Goal: Task Accomplishment & Management: Manage account settings

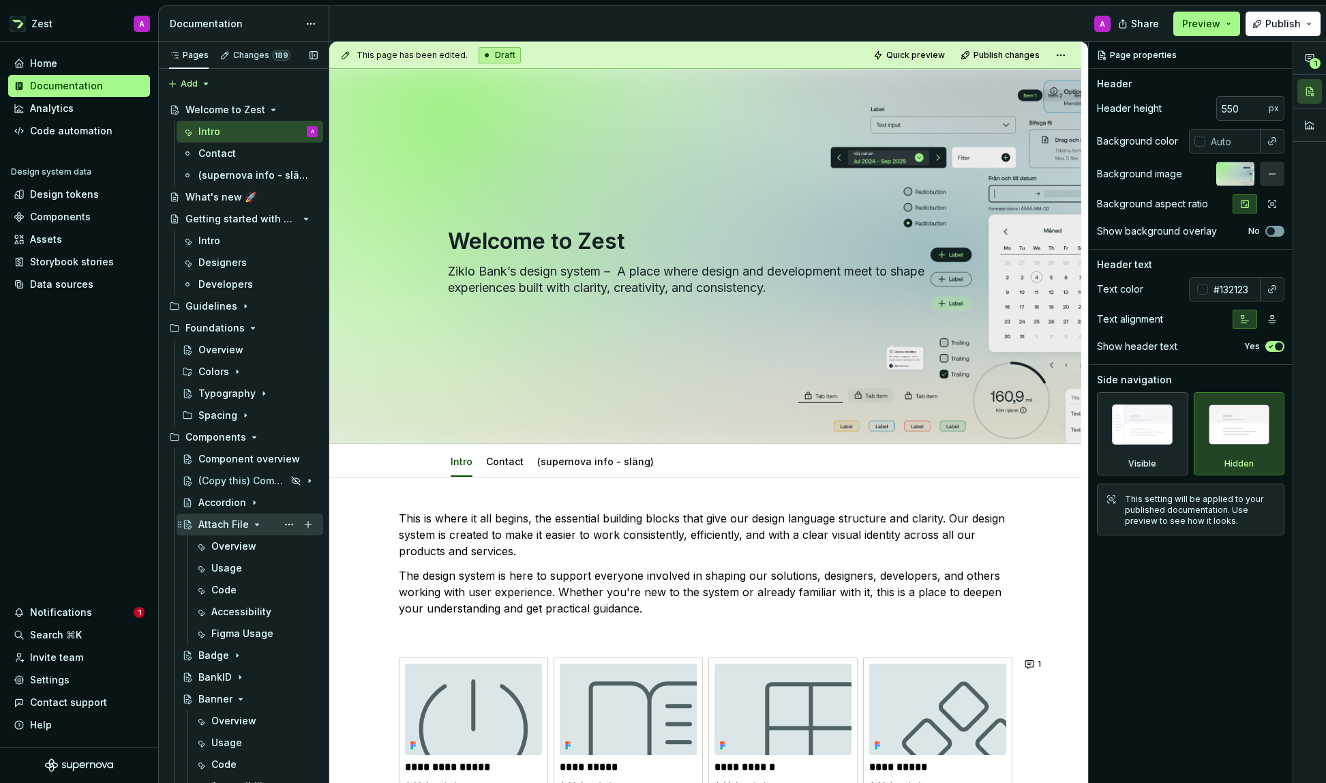
click at [252, 523] on icon "Page tree" at bounding box center [257, 524] width 11 height 11
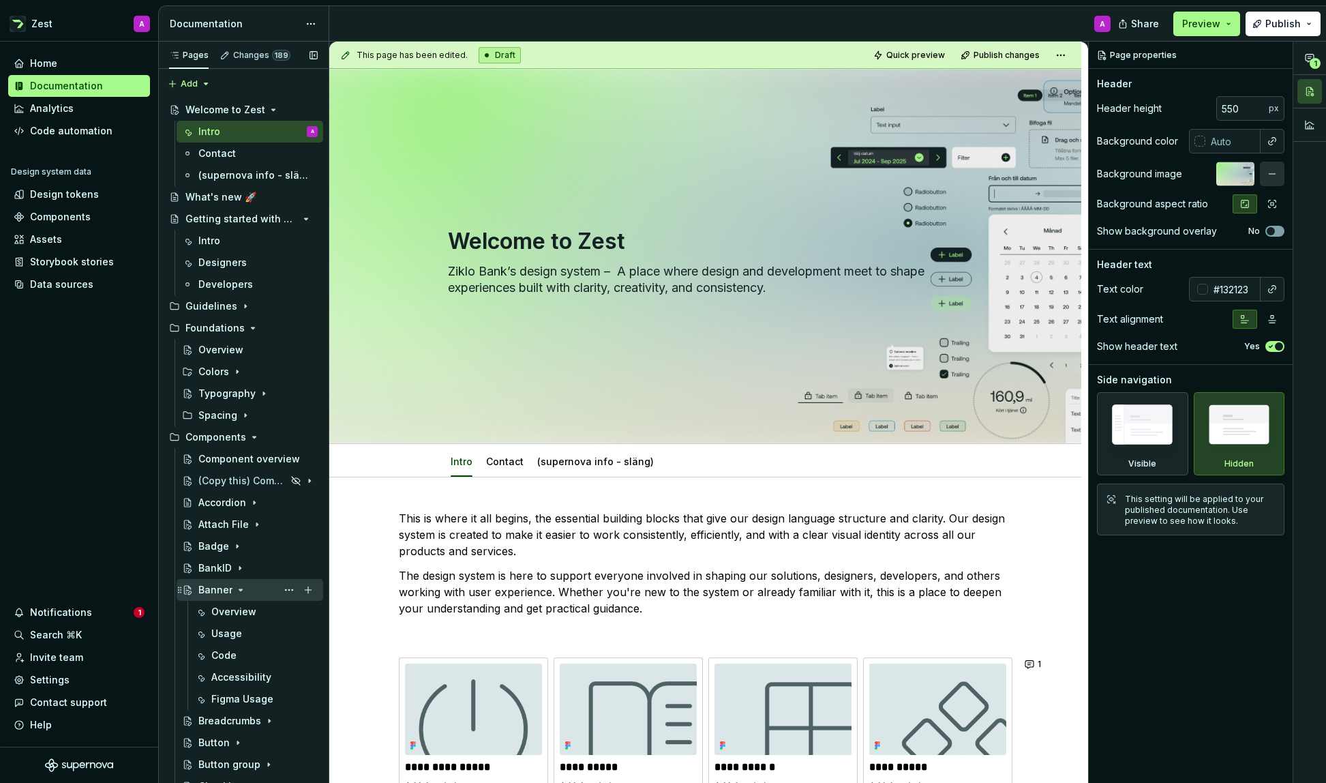
click at [237, 588] on icon "Page tree" at bounding box center [240, 589] width 11 height 11
click at [251, 674] on icon "Page tree" at bounding box center [253, 677] width 11 height 11
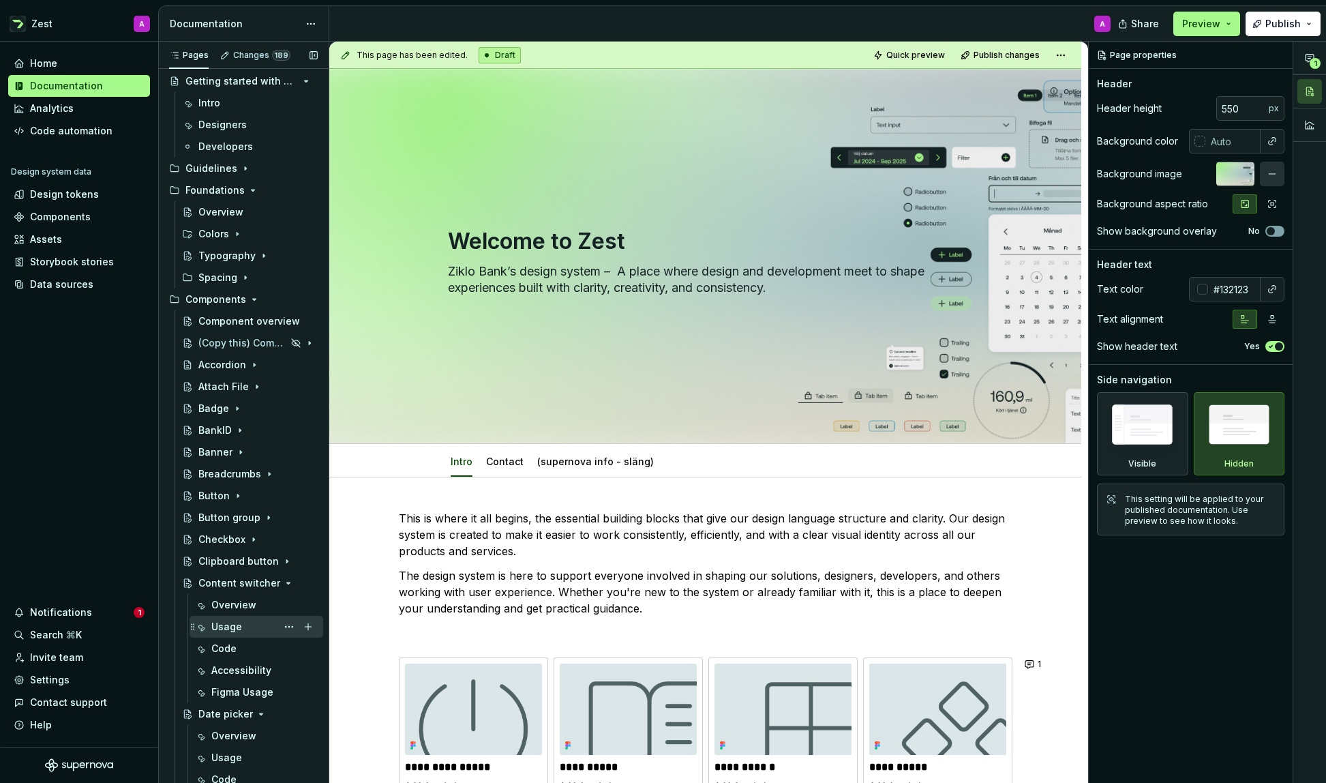
scroll to position [145, 0]
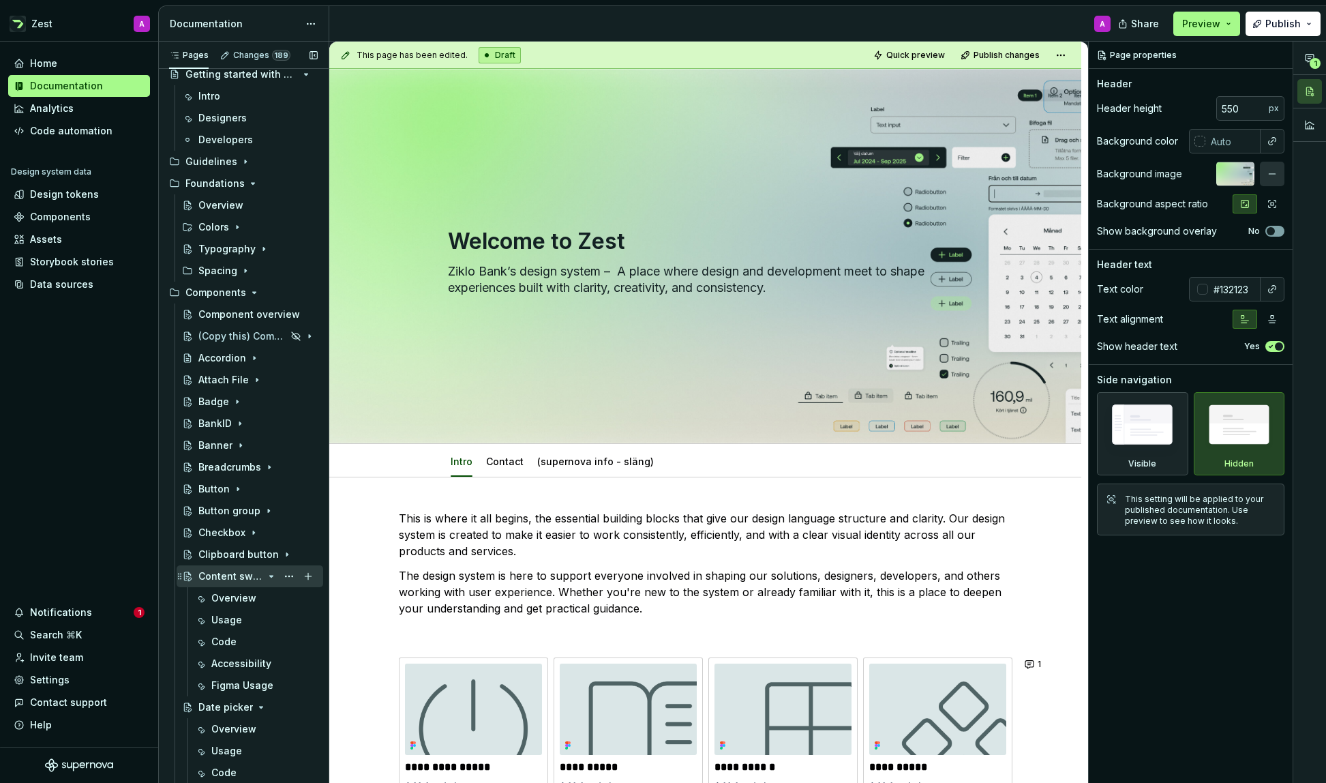
click at [271, 575] on icon "Page tree" at bounding box center [271, 575] width 3 height 1
click at [258, 599] on icon "Page tree" at bounding box center [261, 597] width 11 height 11
click at [251, 620] on icon "Page tree" at bounding box center [252, 619] width 3 height 1
click at [247, 618] on icon "Page tree" at bounding box center [252, 619] width 11 height 11
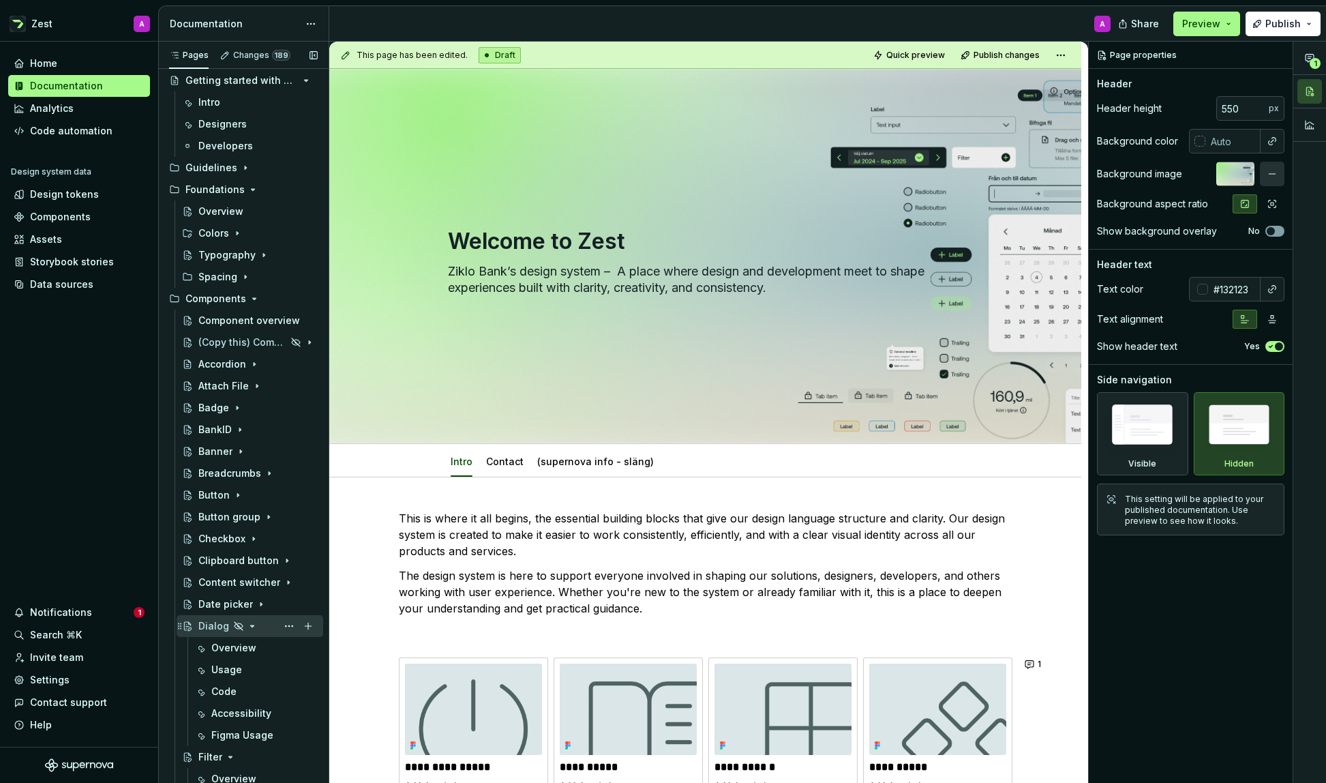
scroll to position [137, 0]
click at [251, 627] on icon "Page tree" at bounding box center [252, 627] width 3 height 1
click at [230, 648] on icon "Page tree" at bounding box center [230, 649] width 11 height 11
click at [256, 670] on icon "Page tree" at bounding box center [261, 670] width 11 height 11
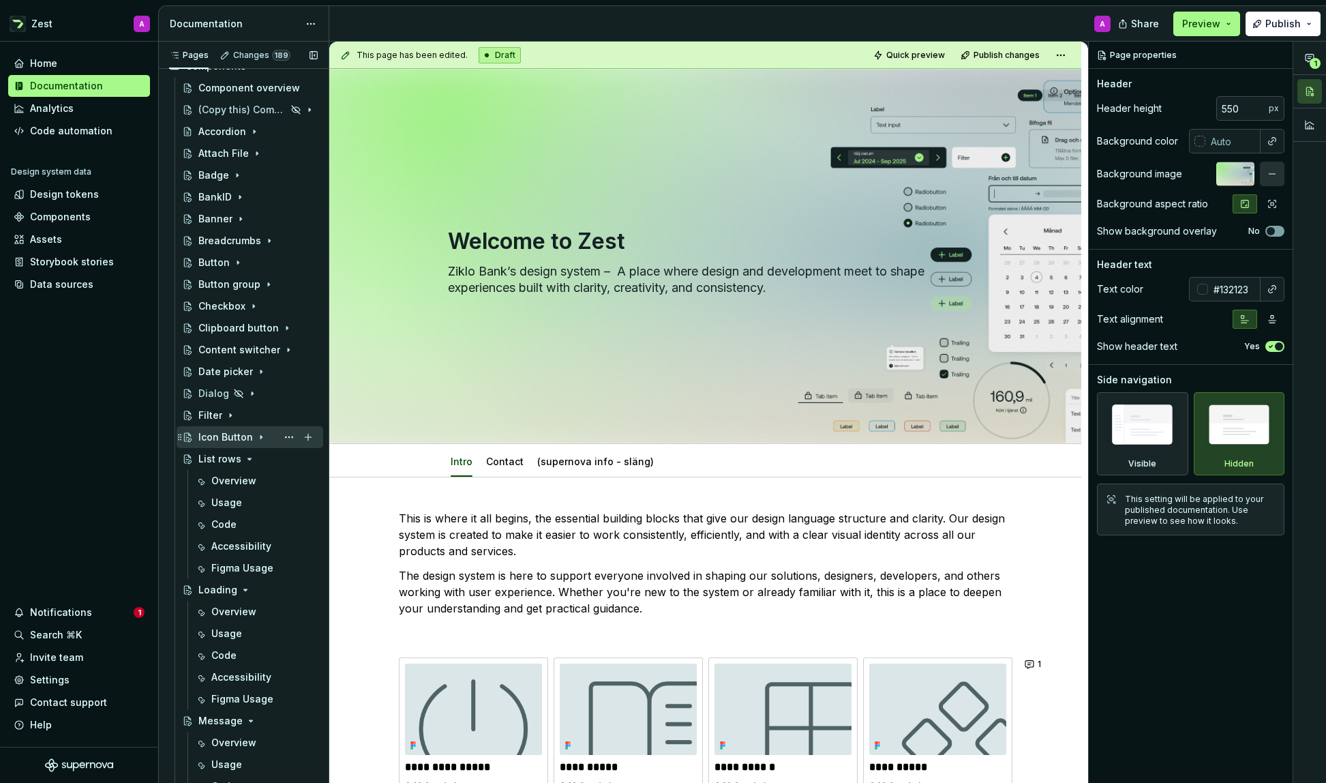
scroll to position [370, 0]
click at [249, 460] on icon "Page tree" at bounding box center [249, 459] width 11 height 11
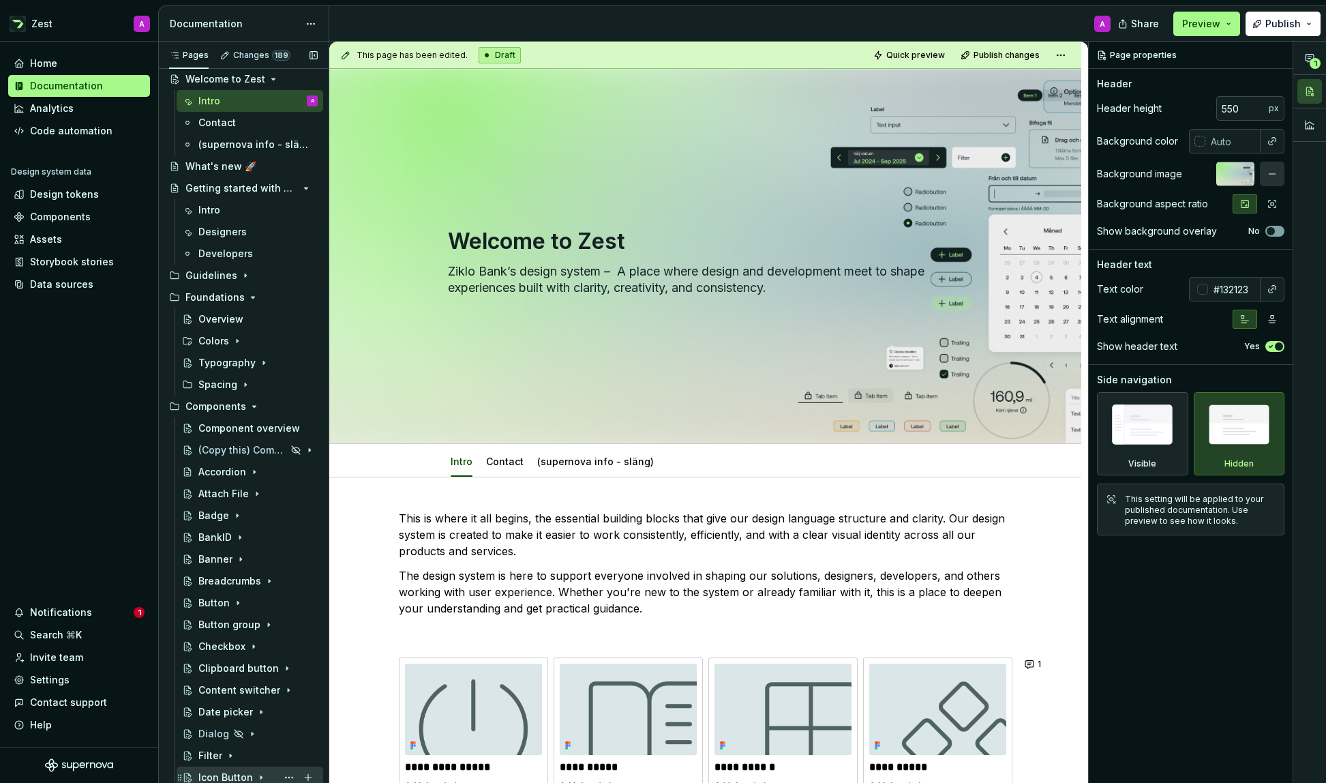
scroll to position [0, 0]
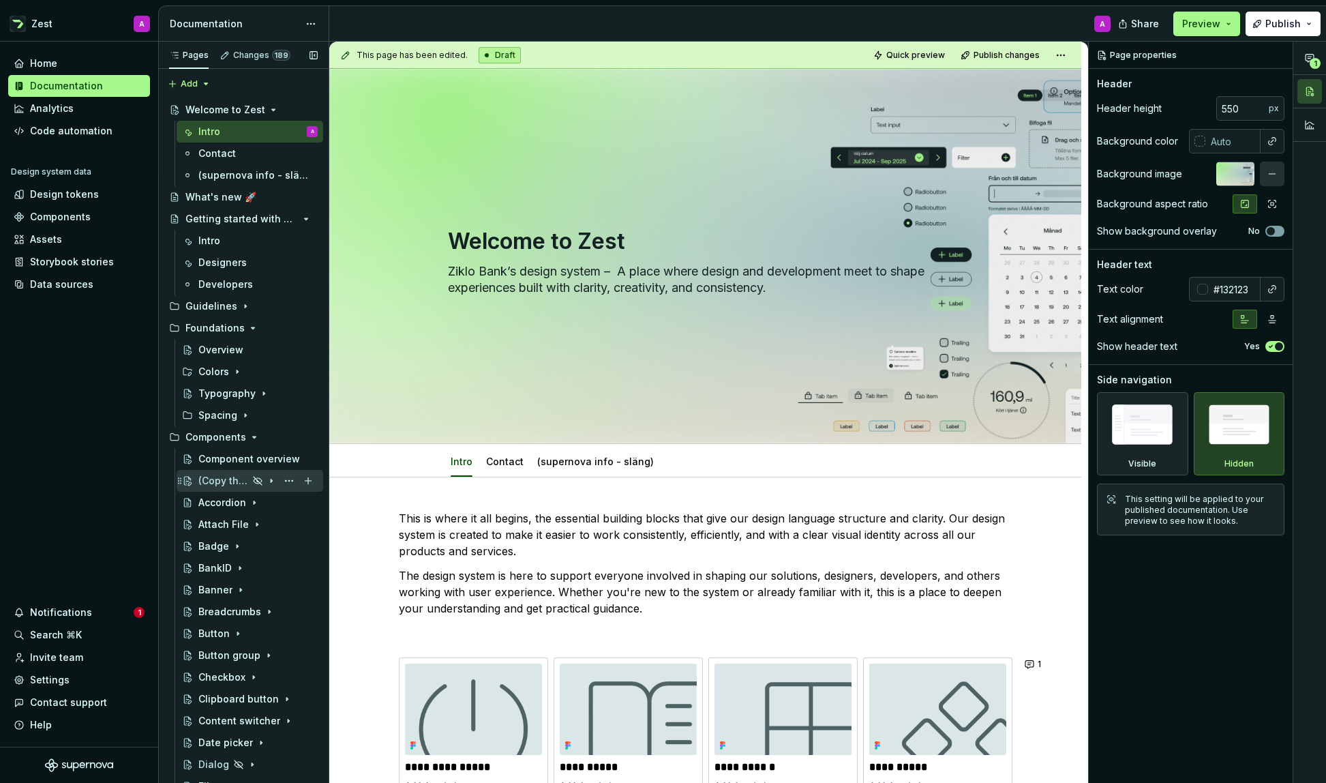
click at [224, 477] on div "(Copy this) Component Name" at bounding box center [223, 481] width 50 height 14
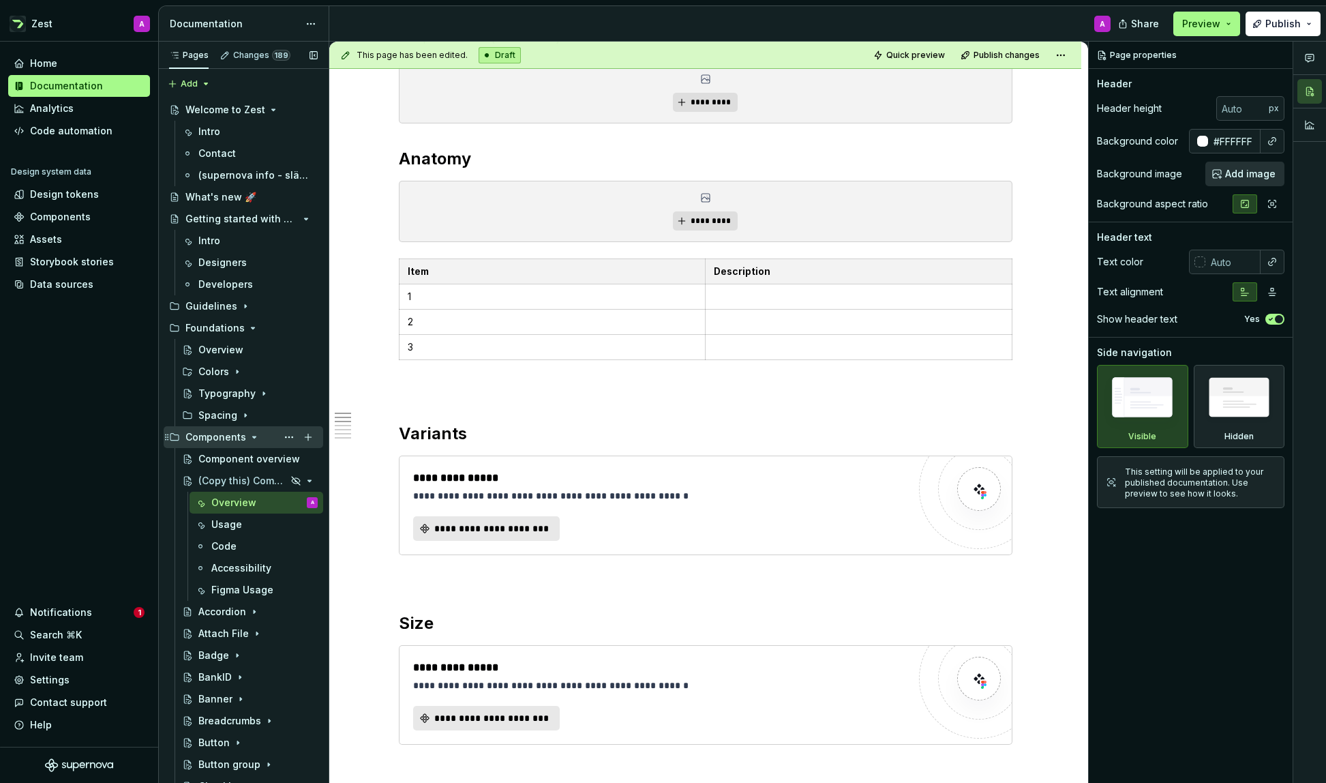
scroll to position [238, 0]
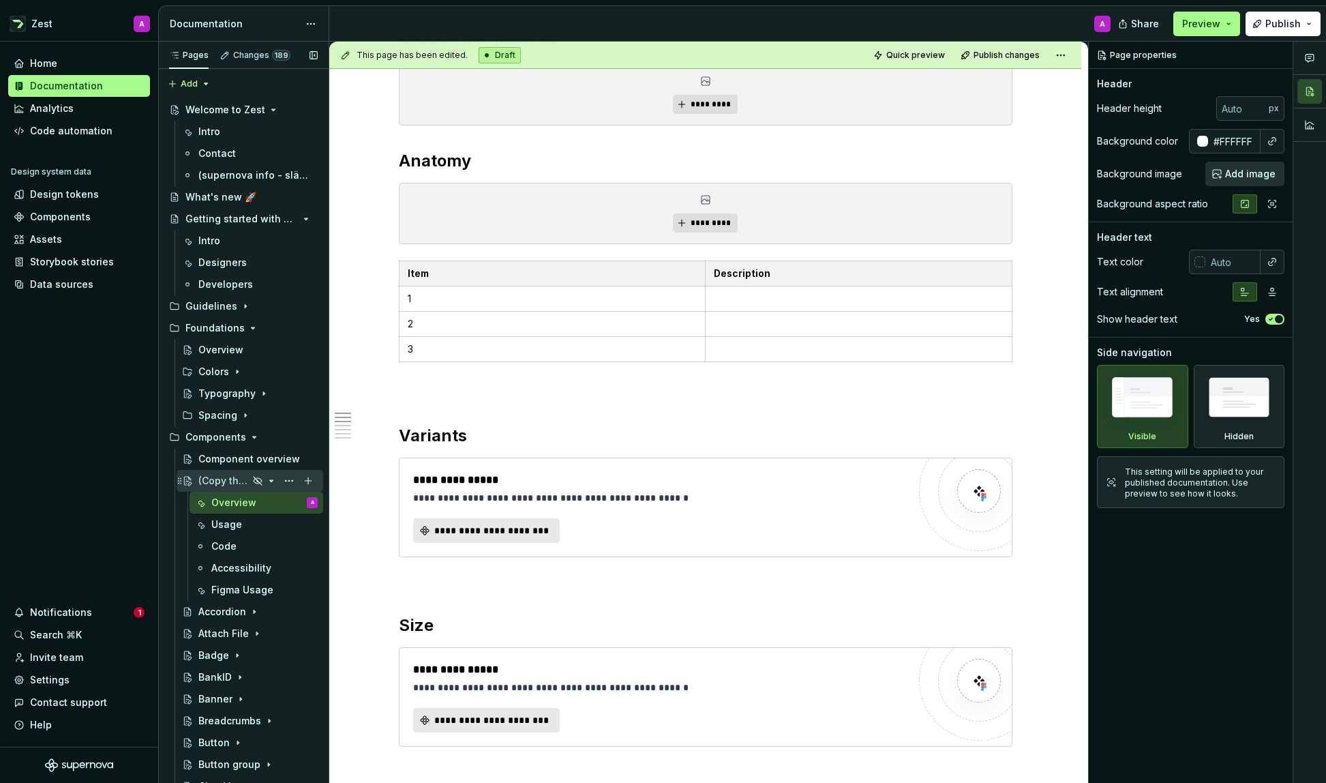
click at [272, 479] on icon "Page tree" at bounding box center [271, 480] width 11 height 11
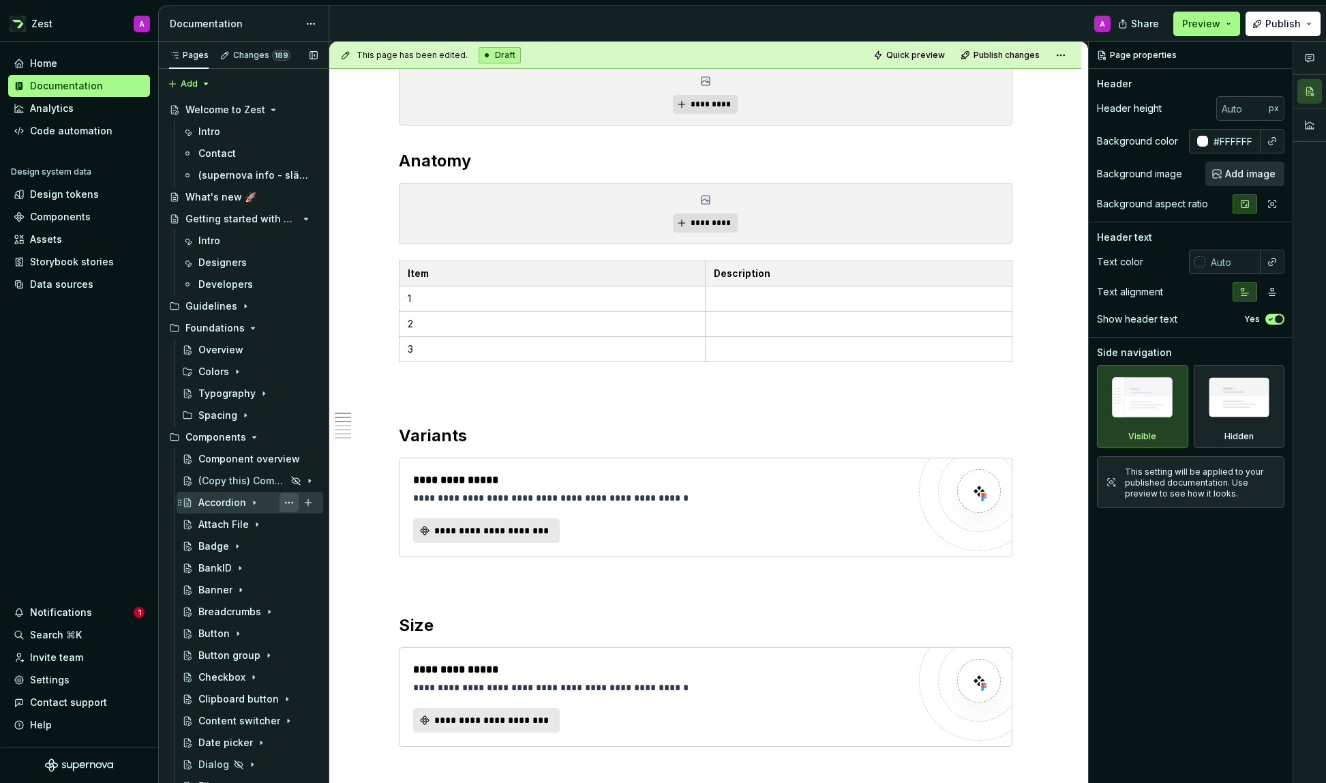
click at [288, 500] on button "Page tree" at bounding box center [289, 502] width 19 height 19
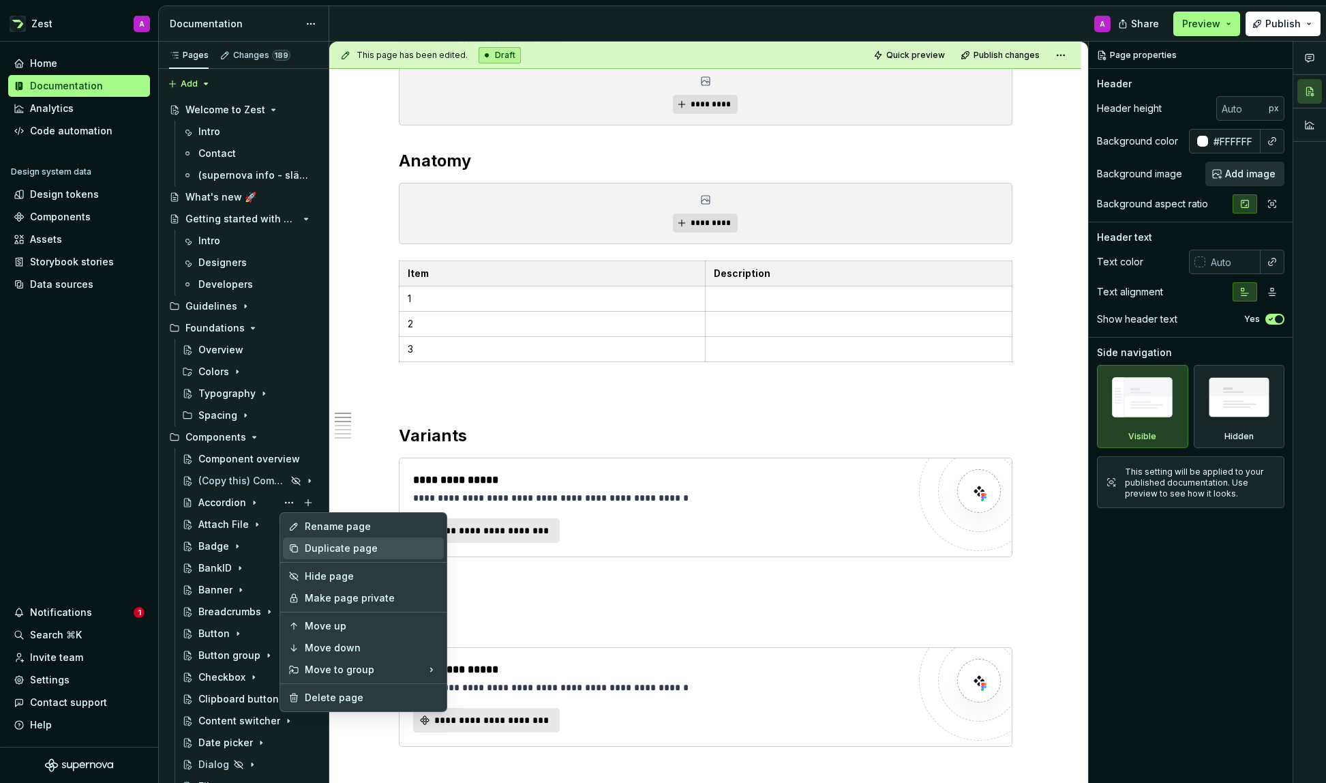
click at [312, 550] on div "Duplicate page" at bounding box center [372, 548] width 134 height 14
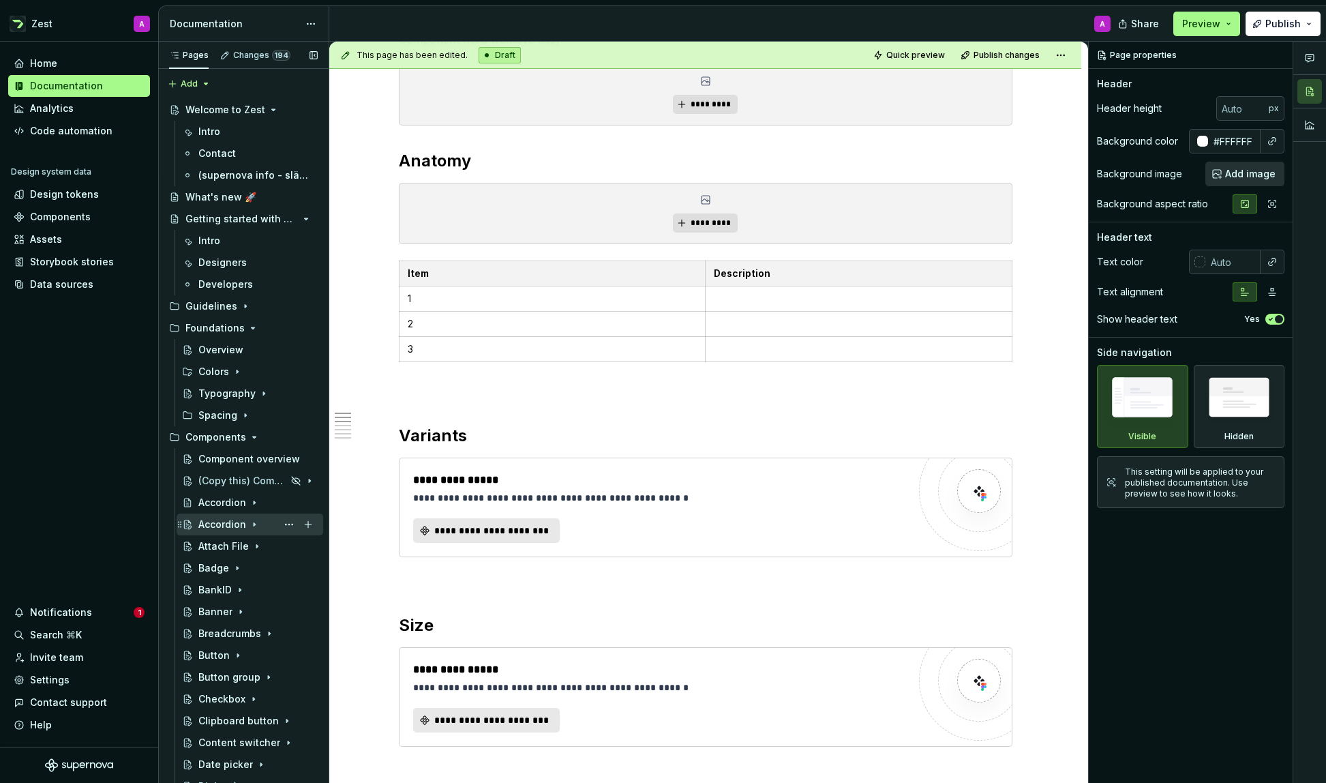
click at [232, 524] on div "Accordion" at bounding box center [222, 524] width 48 height 14
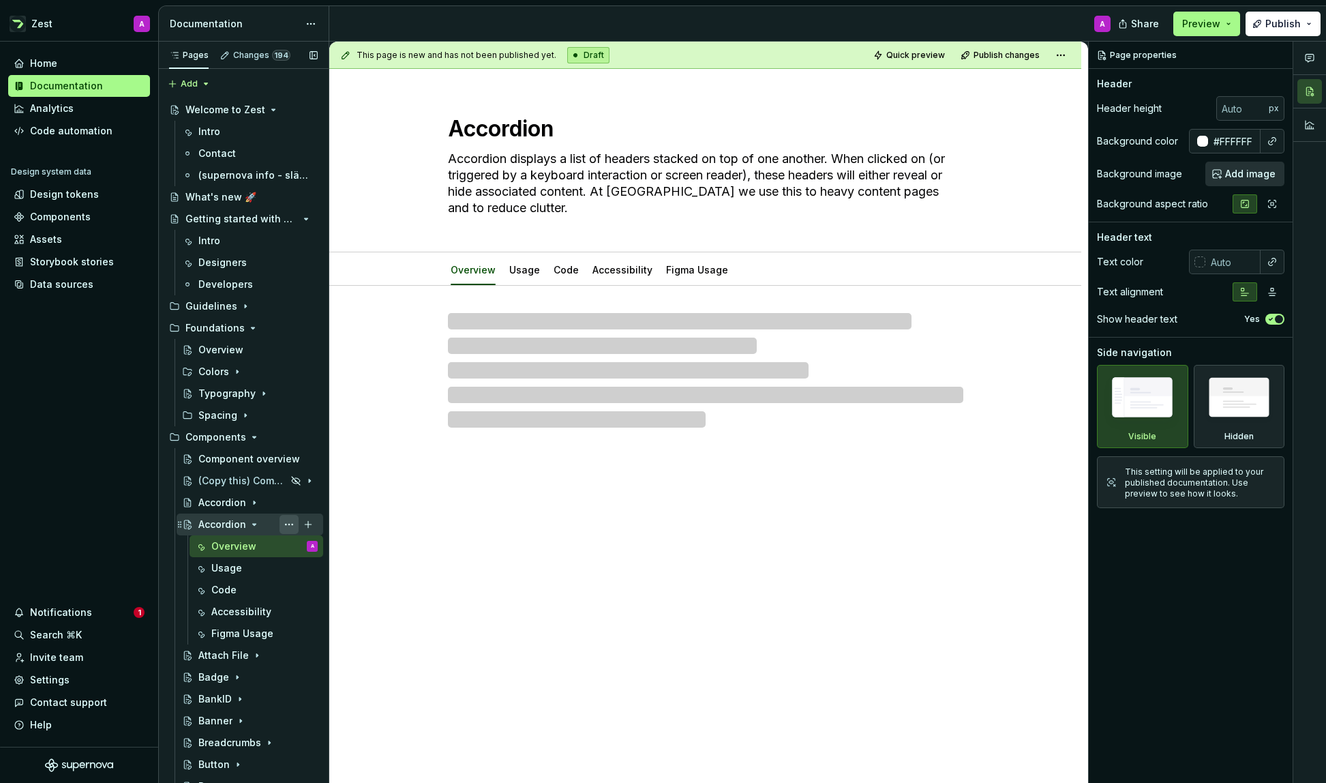
click at [286, 523] on button "Page tree" at bounding box center [289, 524] width 19 height 19
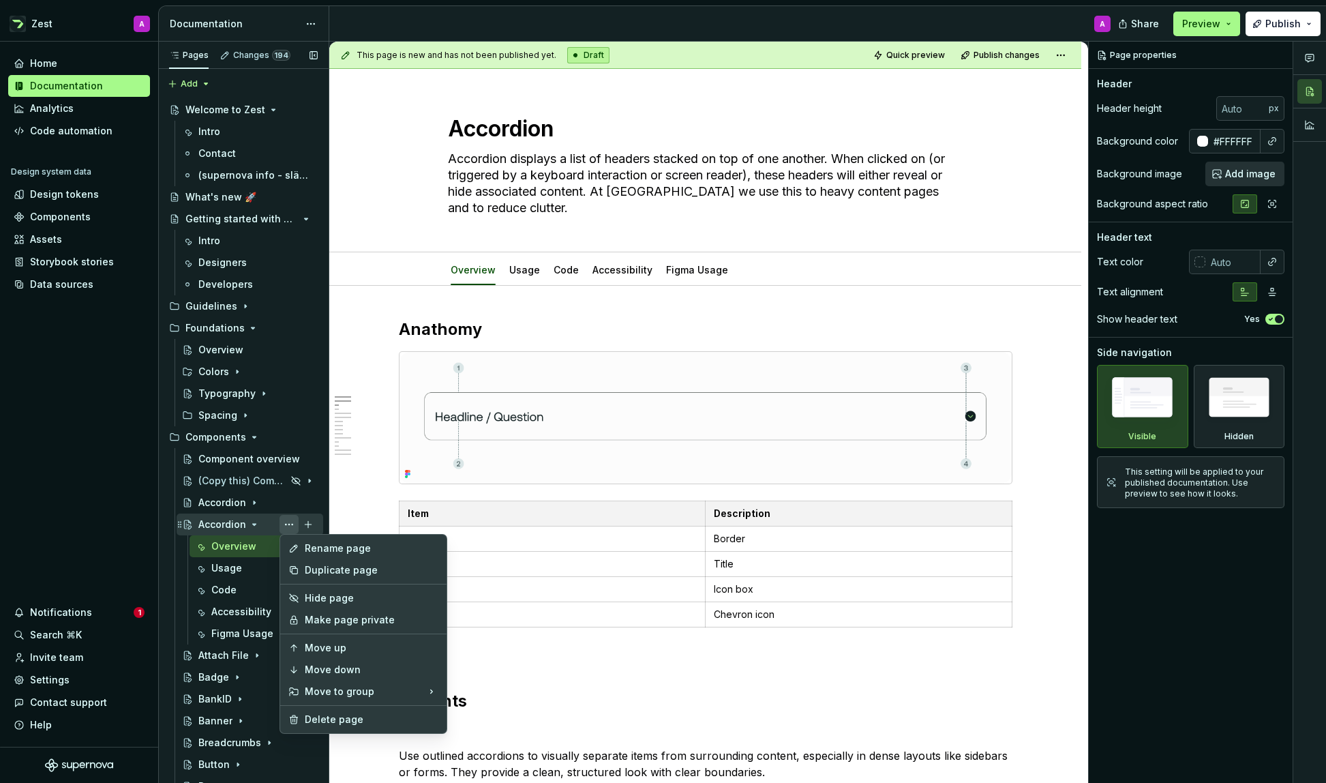
type textarea "*"
click at [310, 542] on div "Rename page" at bounding box center [372, 548] width 134 height 14
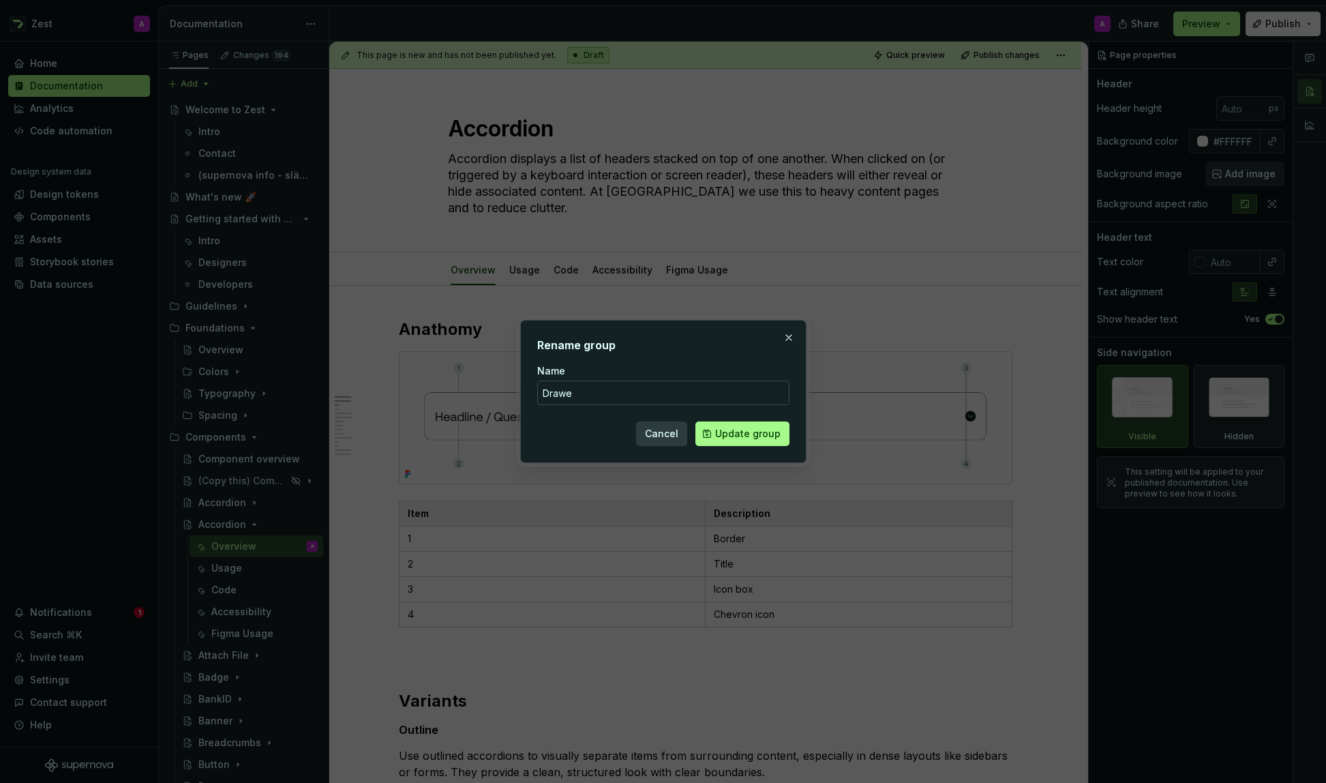
type input "Drawer"
click button "Update group" at bounding box center [742, 433] width 94 height 25
type textarea "*"
type textarea "Drawer"
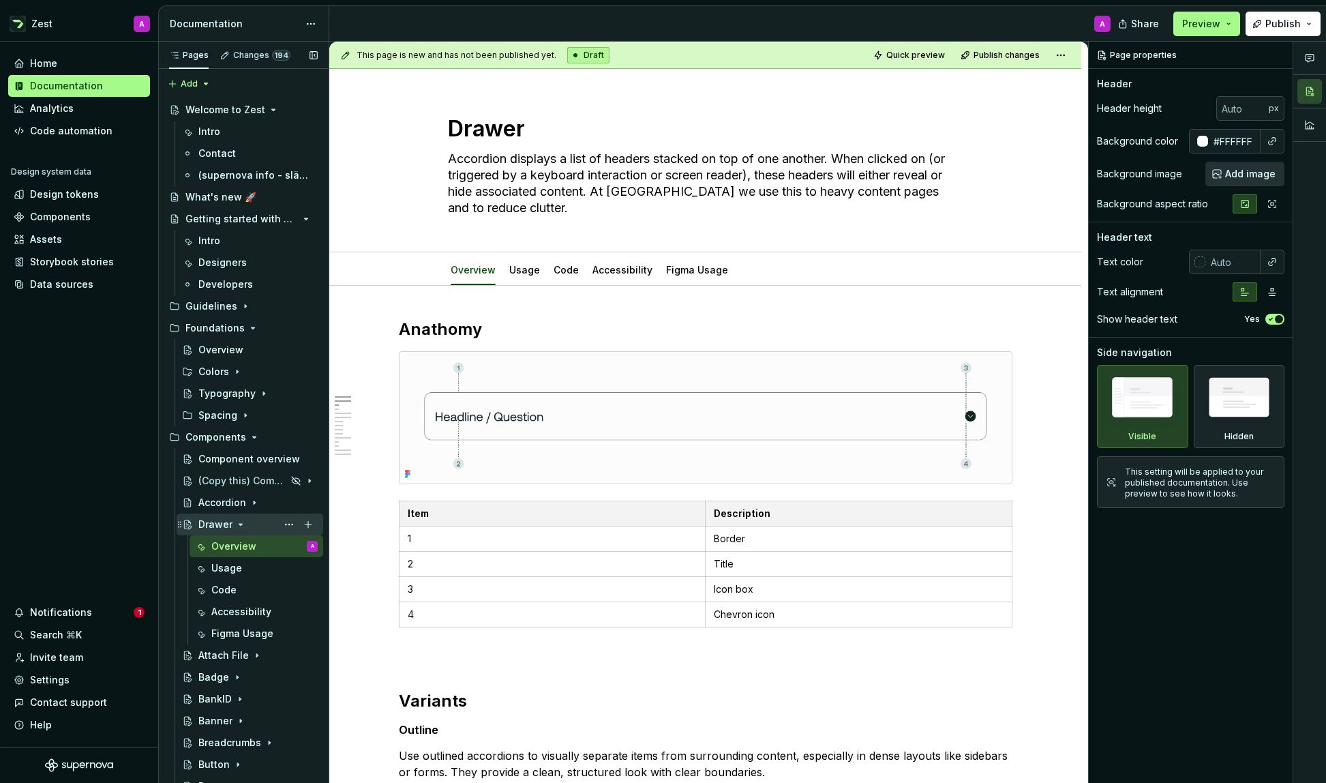
click at [214, 524] on div "Drawer" at bounding box center [215, 524] width 34 height 14
click at [239, 522] on icon "Page tree" at bounding box center [240, 524] width 11 height 11
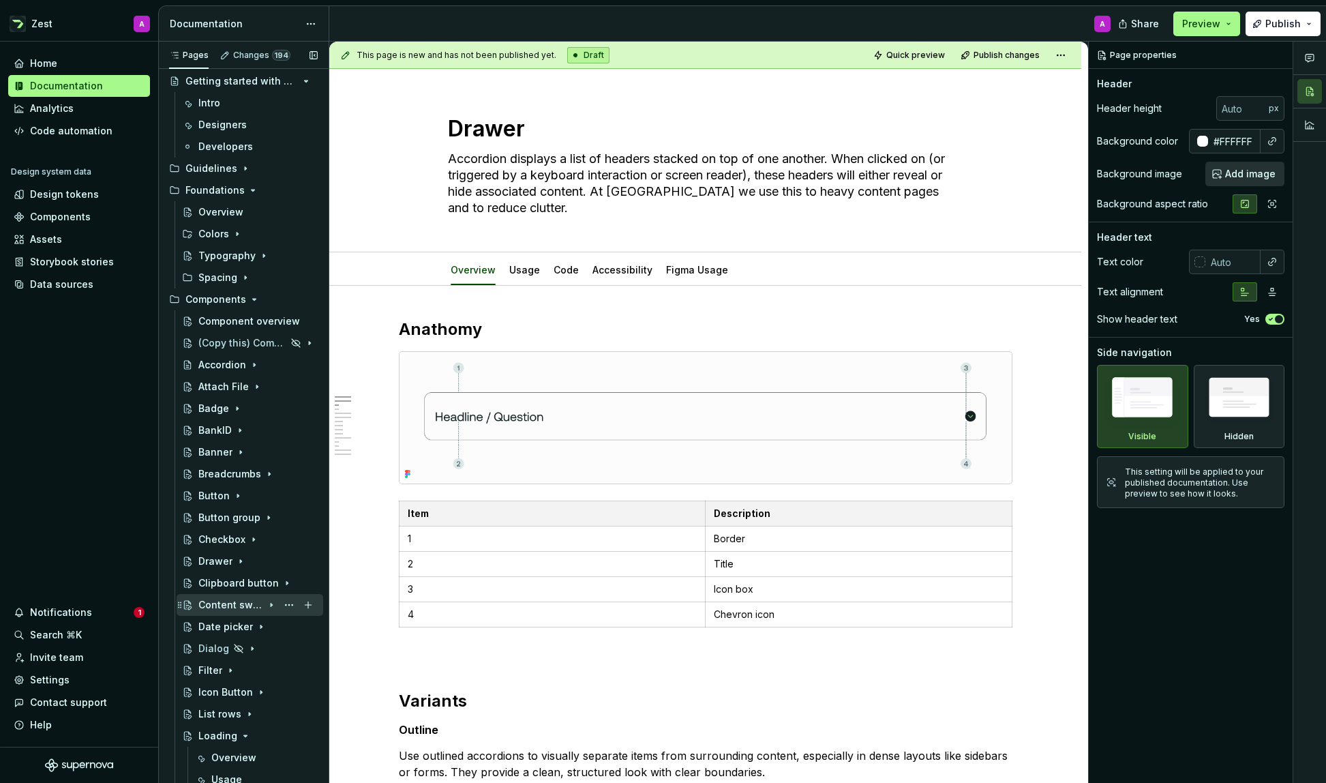
scroll to position [145, 0]
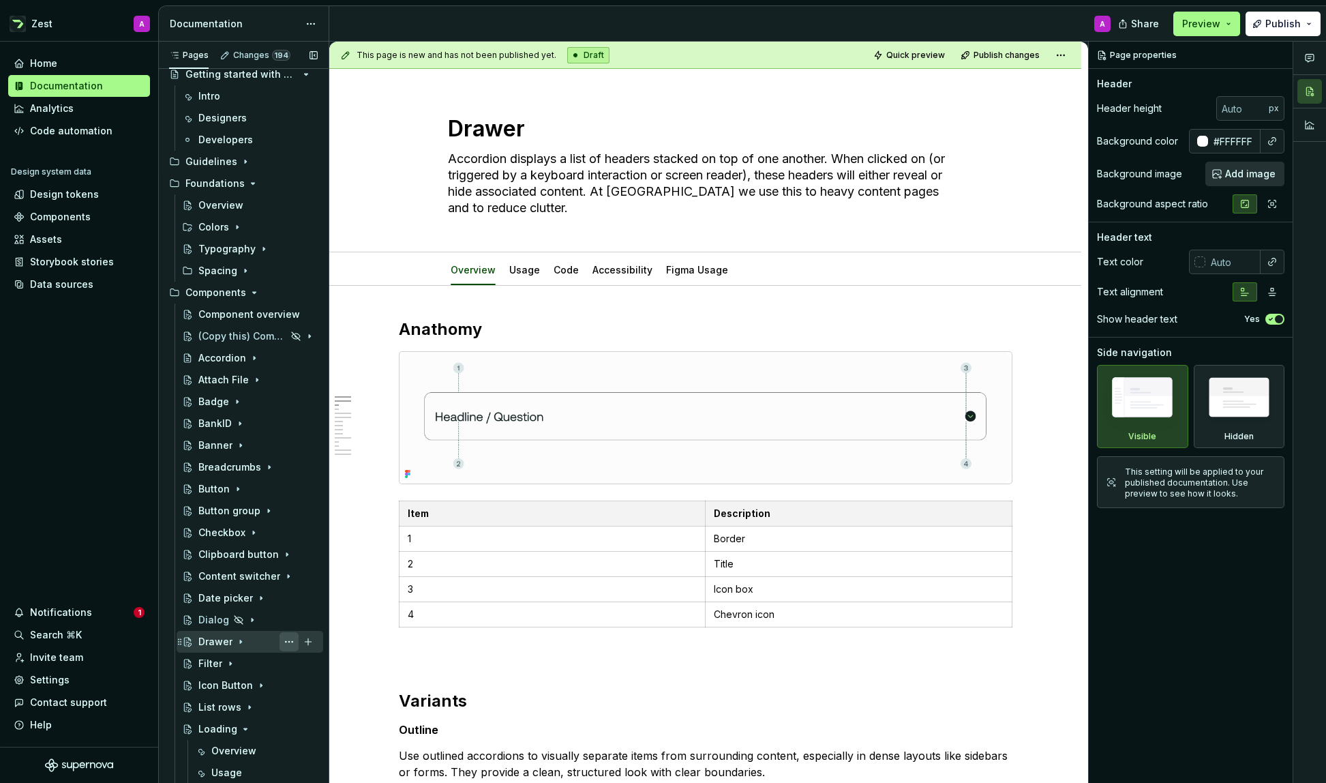
click at [287, 640] on button "Page tree" at bounding box center [289, 641] width 19 height 19
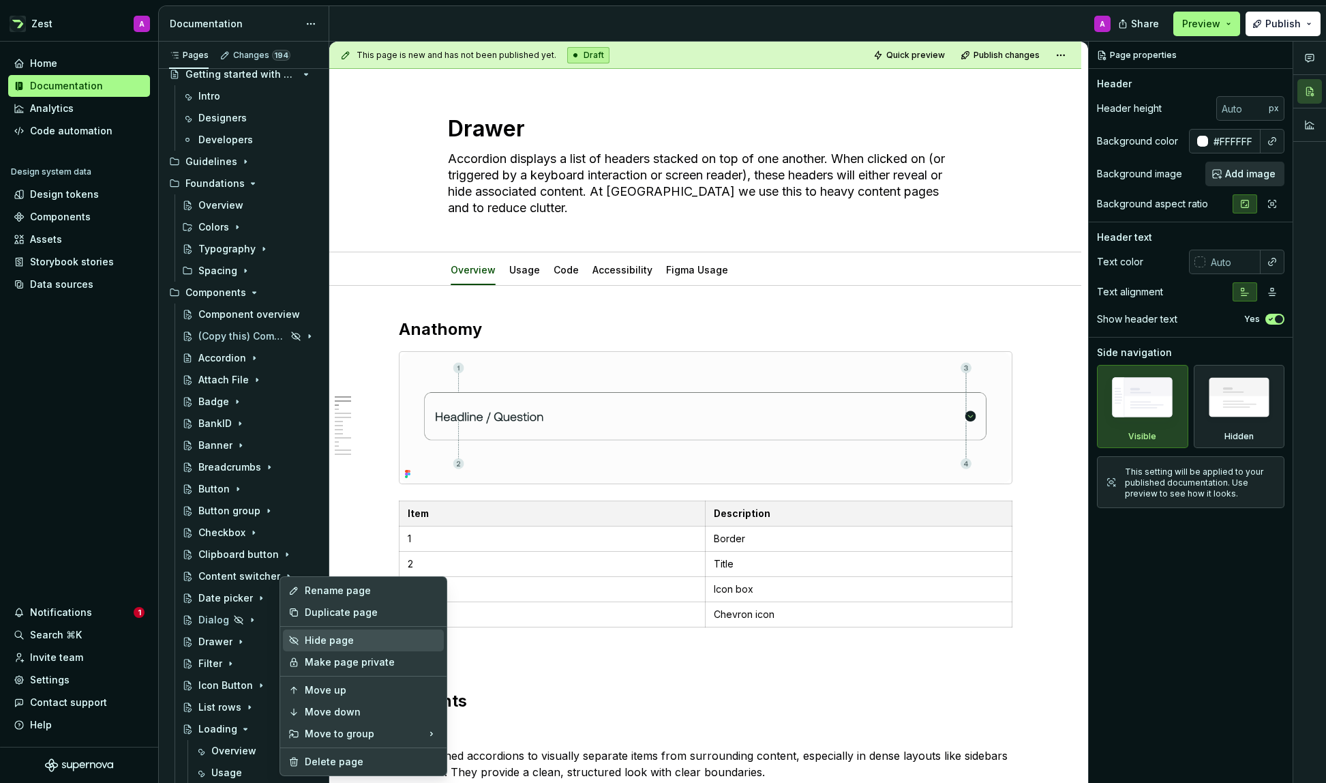
click at [327, 640] on div "Hide page" at bounding box center [372, 640] width 134 height 14
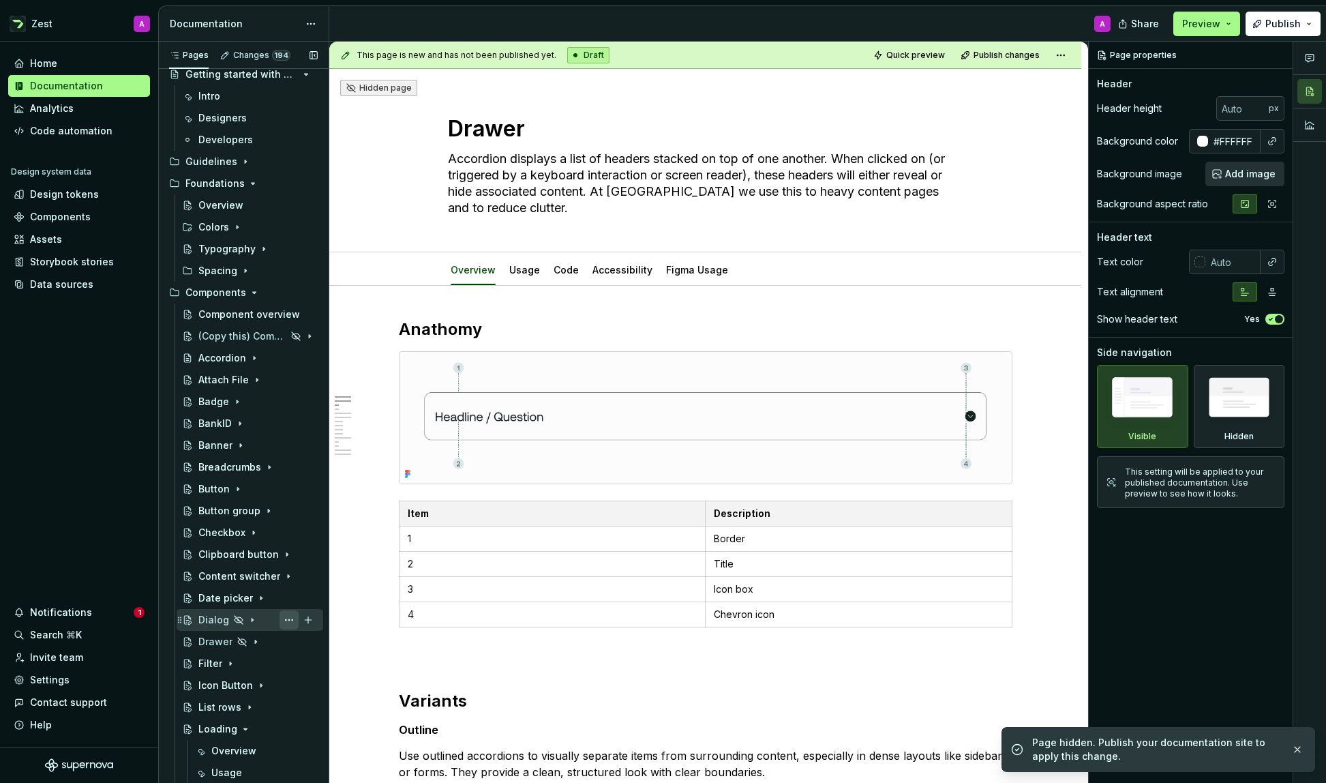
click at [286, 618] on button "Page tree" at bounding box center [289, 619] width 19 height 19
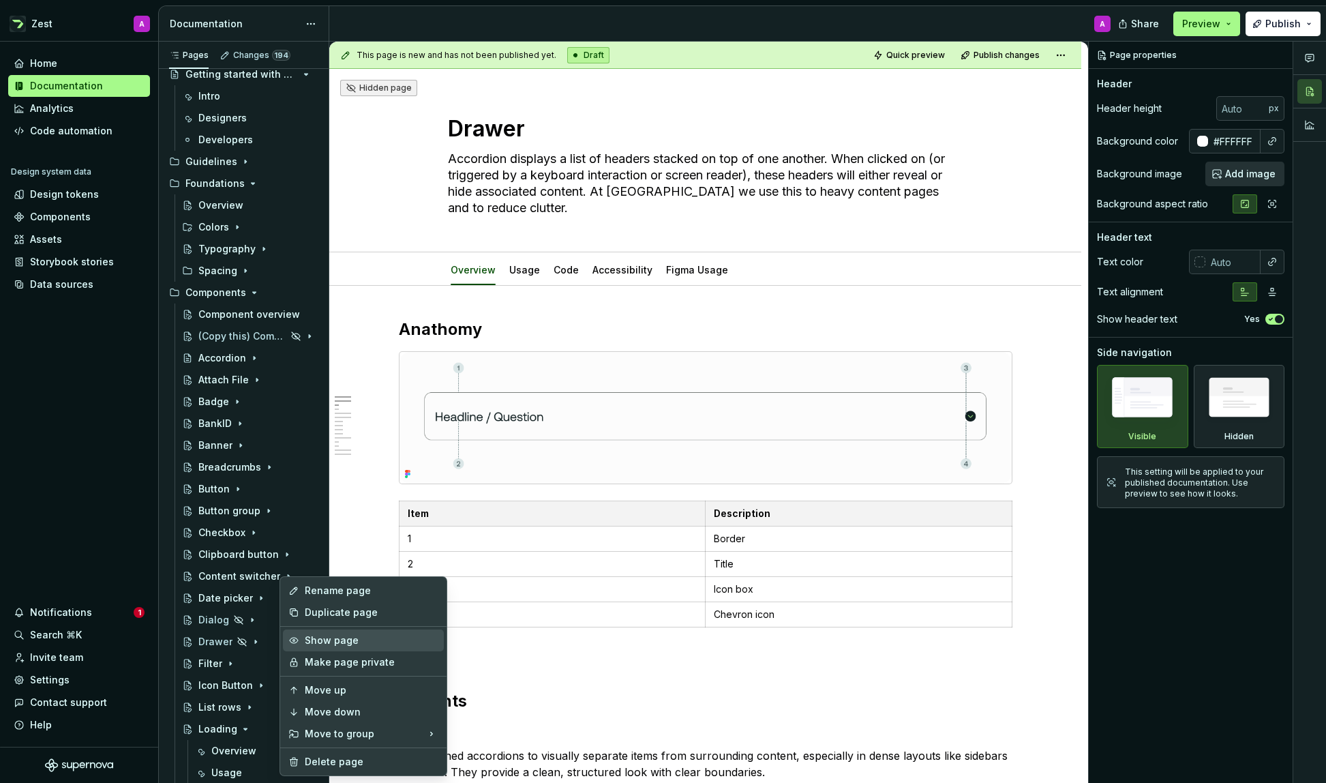
click at [318, 635] on div "Show page" at bounding box center [372, 640] width 134 height 14
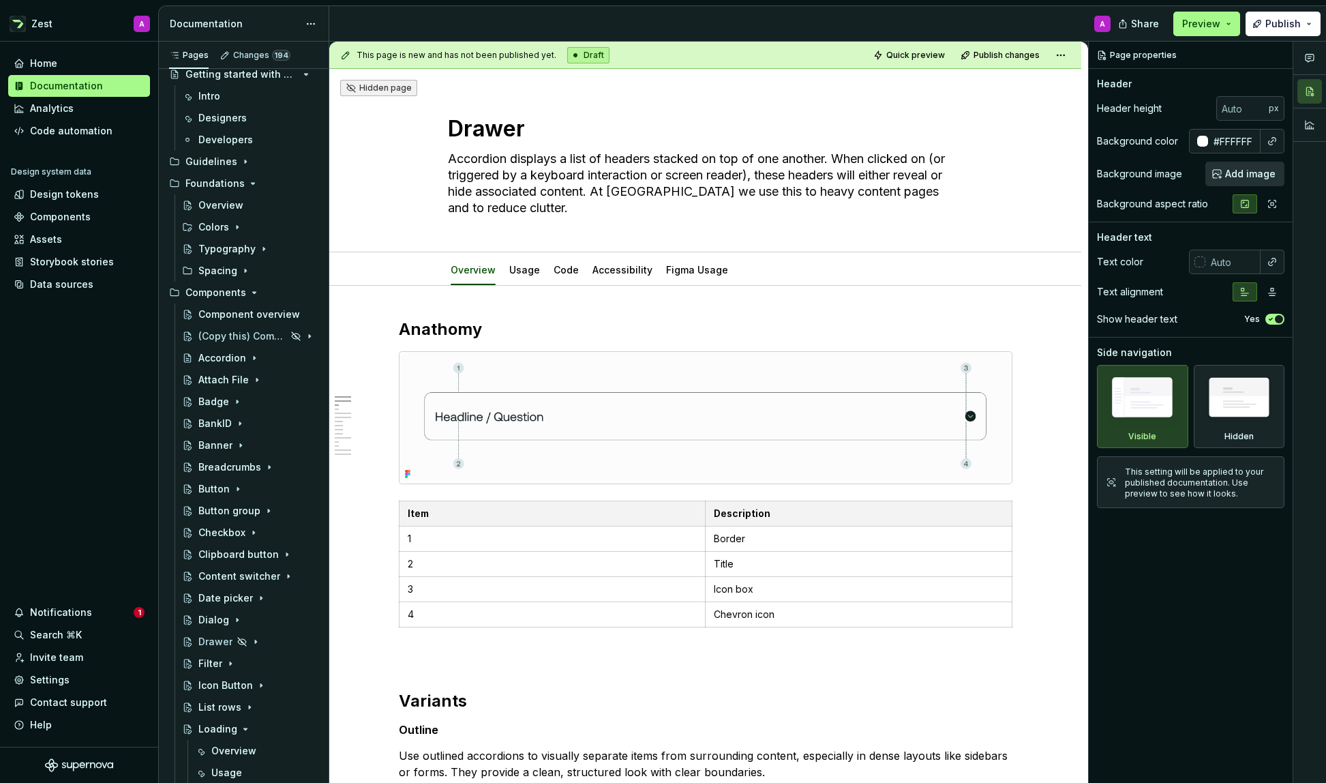
type textarea "*"
